Goal: Information Seeking & Learning: Learn about a topic

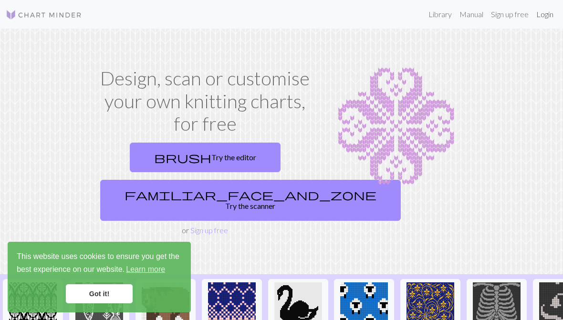
click at [552, 15] on link "Login" at bounding box center [545, 14] width 25 height 19
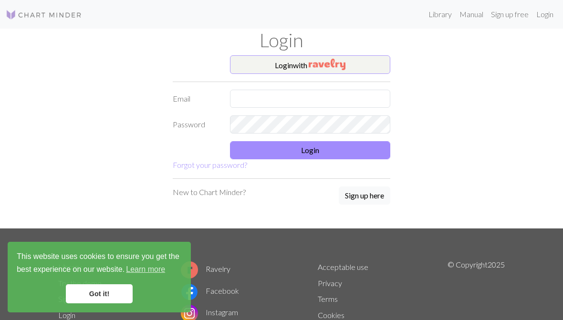
click at [361, 68] on button "Login with" at bounding box center [310, 64] width 160 height 19
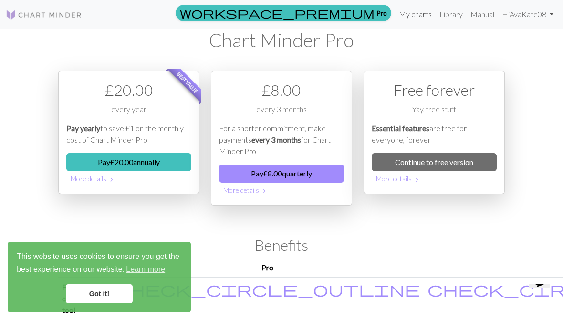
click at [417, 16] on link "My charts" at bounding box center [415, 14] width 41 height 19
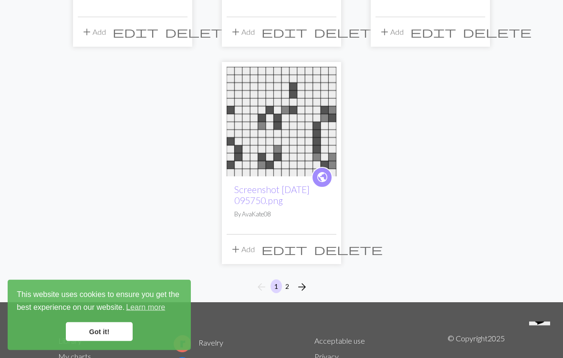
scroll to position [1150, 0]
click at [288, 280] on button "2" at bounding box center [287, 287] width 11 height 14
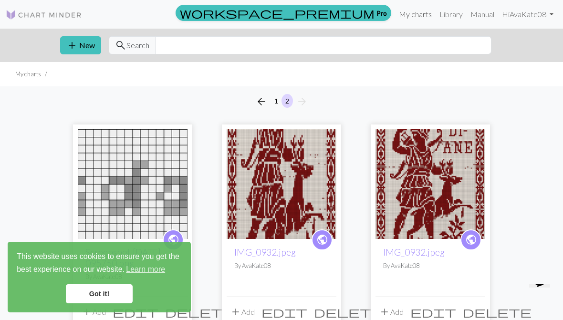
click at [425, 14] on link "My charts" at bounding box center [415, 14] width 41 height 19
click at [458, 20] on link "Library" at bounding box center [451, 14] width 31 height 19
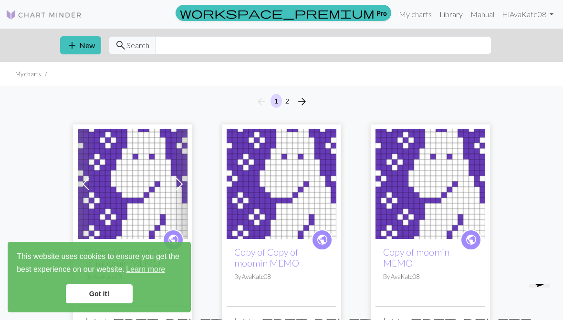
click at [450, 16] on link "Library" at bounding box center [451, 14] width 31 height 19
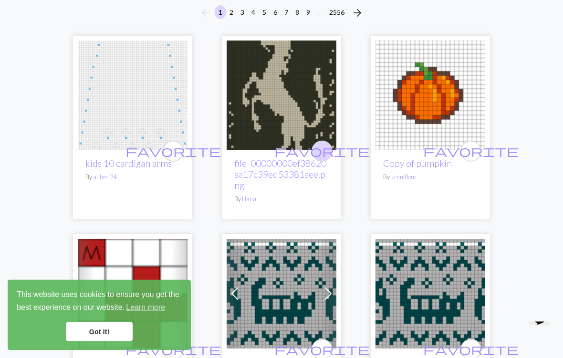
click at [330, 152] on button "favorite" at bounding box center [322, 151] width 21 height 21
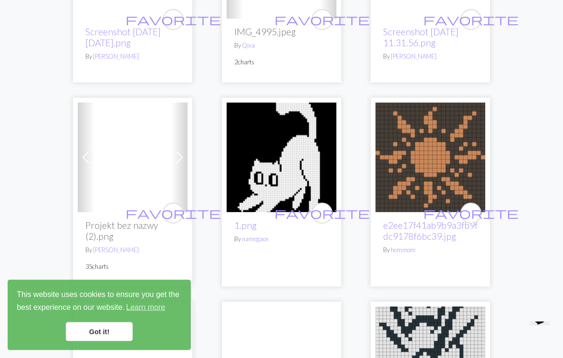
scroll to position [2386, 0]
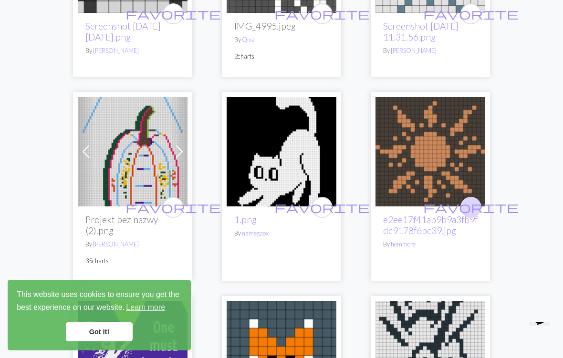
click at [469, 212] on span "favorite" at bounding box center [470, 207] width 95 height 15
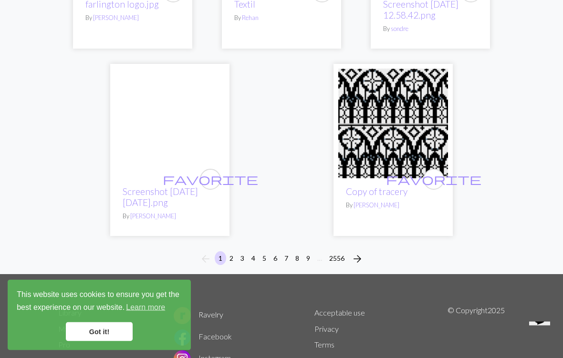
scroll to position [3205, 0]
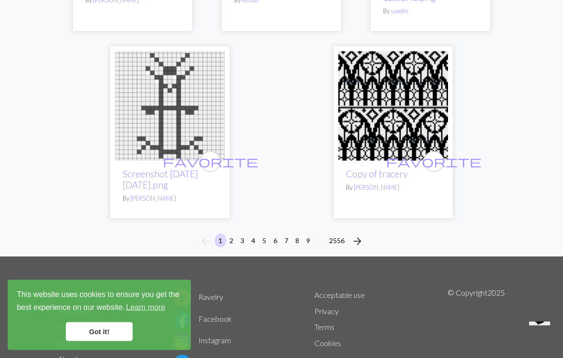
click at [233, 242] on button "2" at bounding box center [231, 241] width 11 height 14
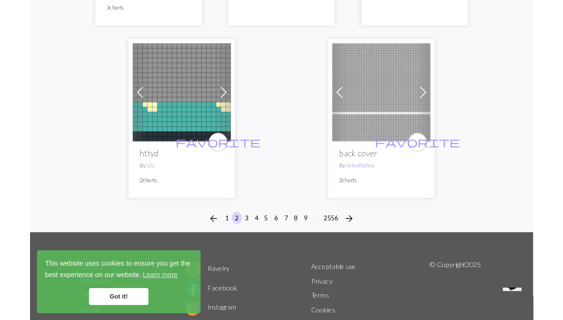
scroll to position [3234, 0]
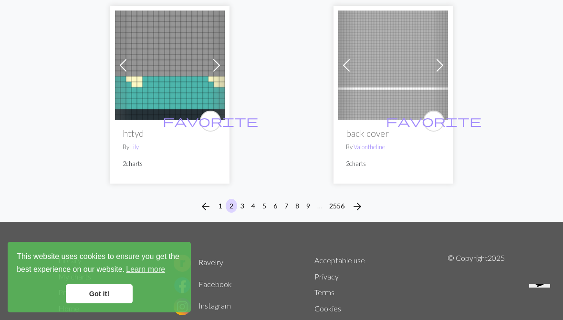
click at [247, 199] on button "3" at bounding box center [242, 206] width 11 height 14
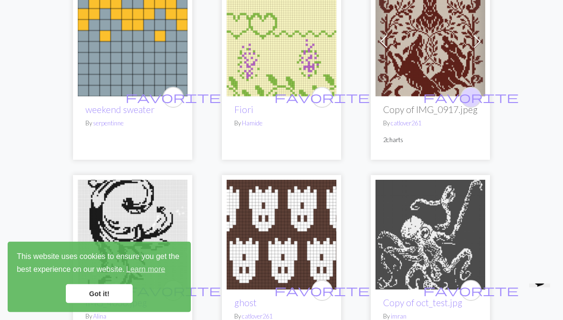
click at [466, 99] on span "favorite" at bounding box center [470, 97] width 95 height 15
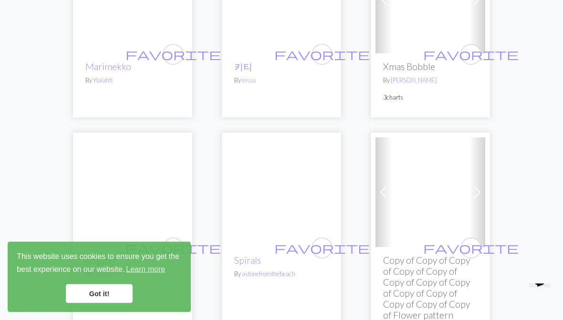
scroll to position [2446, 0]
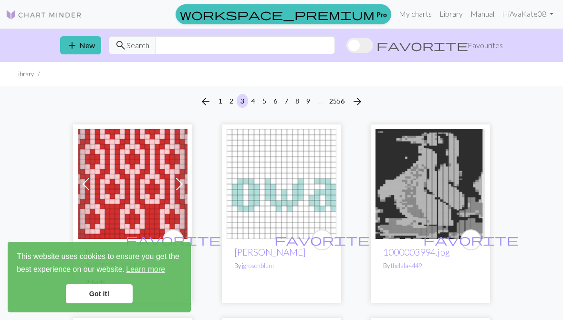
click at [62, 19] on img at bounding box center [44, 14] width 76 height 11
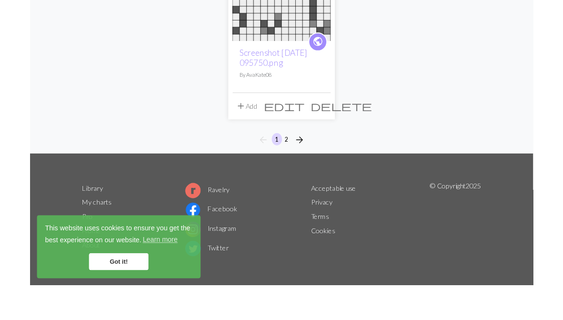
scroll to position [1279, 0]
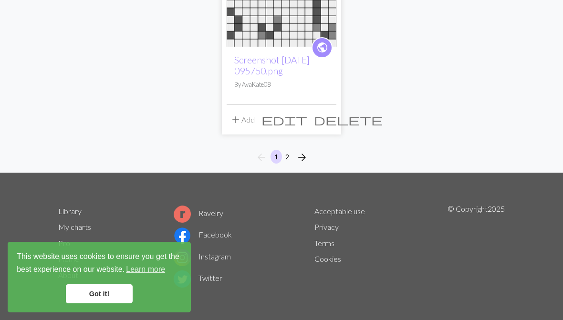
click at [76, 213] on link "Library" at bounding box center [69, 211] width 23 height 9
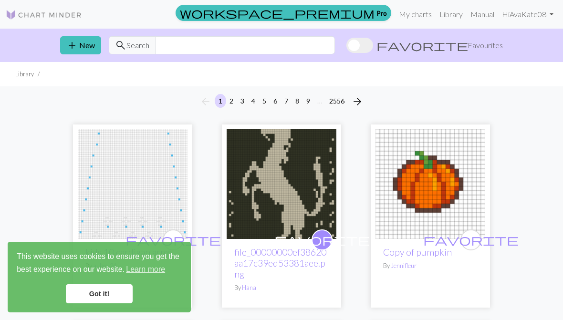
click at [373, 49] on span at bounding box center [359, 45] width 27 height 15
click at [346, 46] on input "favorite Favourites" at bounding box center [346, 46] width 0 height 0
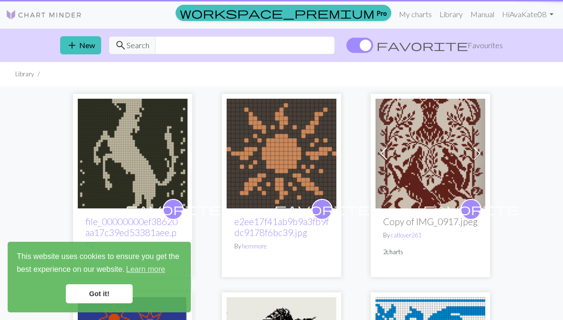
click at [373, 42] on span at bounding box center [359, 45] width 27 height 15
click at [346, 46] on input "favorite Favourites" at bounding box center [346, 46] width 0 height 0
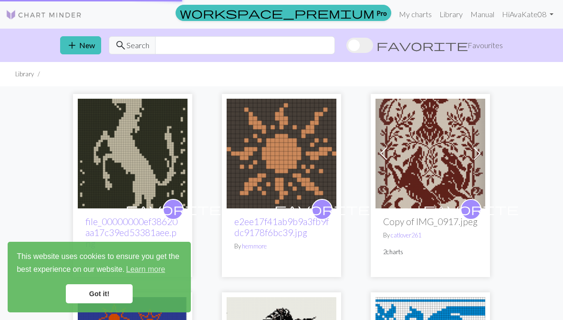
click at [134, 53] on span "search Search" at bounding box center [132, 45] width 47 height 18
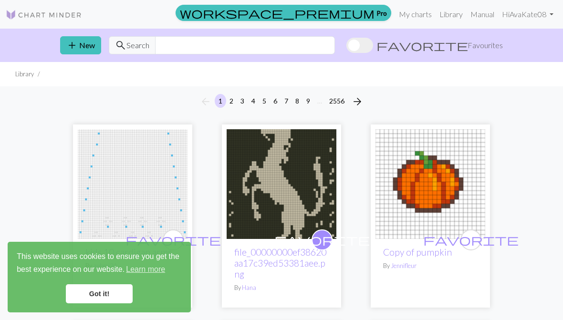
click at [278, 68] on ul "Library" at bounding box center [281, 74] width 563 height 24
click at [277, 67] on ul "Library" at bounding box center [281, 74] width 563 height 24
click at [335, 49] on input "text" at bounding box center [245, 45] width 180 height 18
type input "Owl"
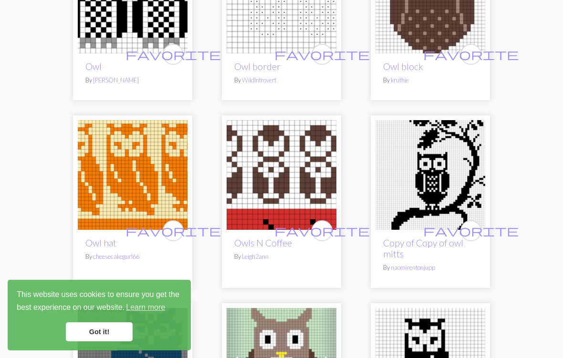
click at [104, 320] on link "Got it!" at bounding box center [99, 332] width 67 height 19
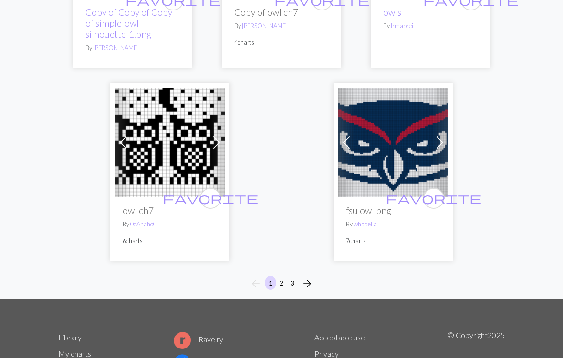
scroll to position [3056, 0]
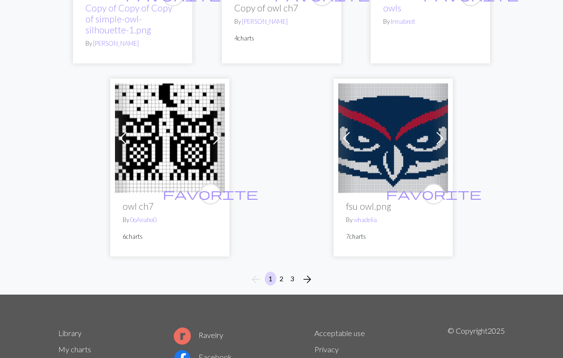
click at [277, 278] on button "2" at bounding box center [281, 279] width 11 height 14
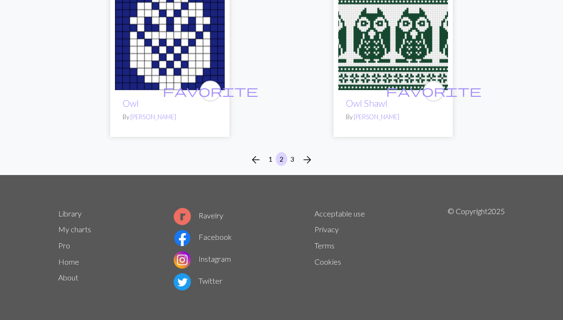
scroll to position [3183, 0]
click at [295, 160] on button "3" at bounding box center [292, 159] width 11 height 14
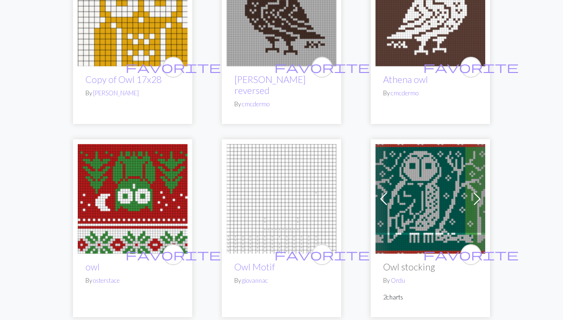
scroll to position [934, 0]
